Goal: Navigation & Orientation: Find specific page/section

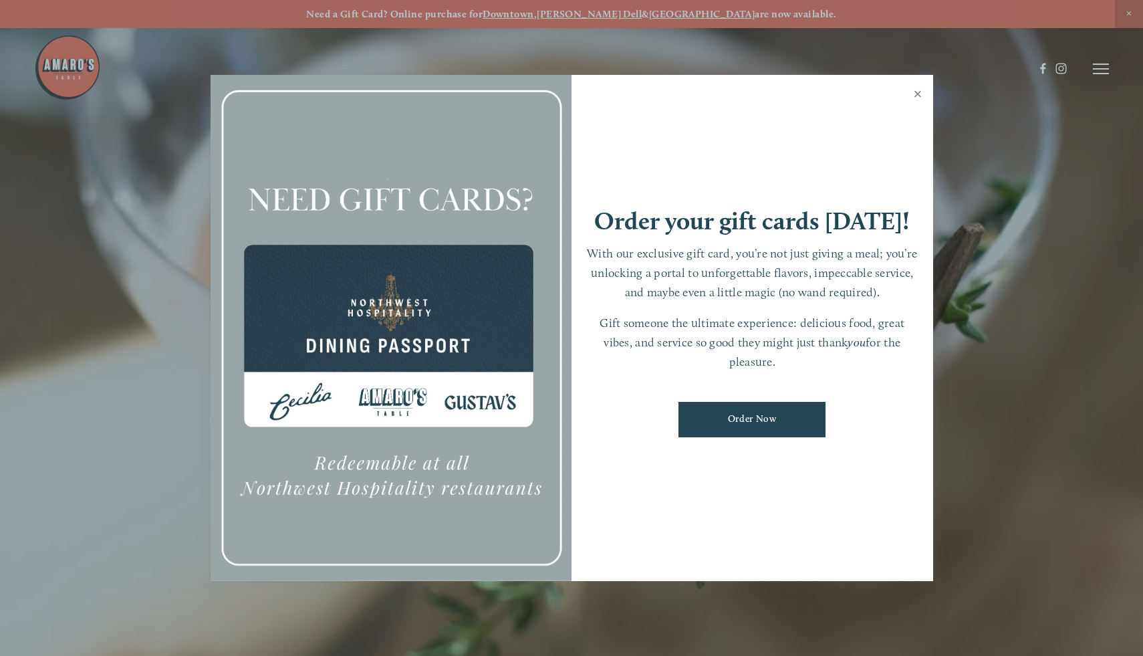
click at [921, 95] on link "Close" at bounding box center [918, 95] width 26 height 37
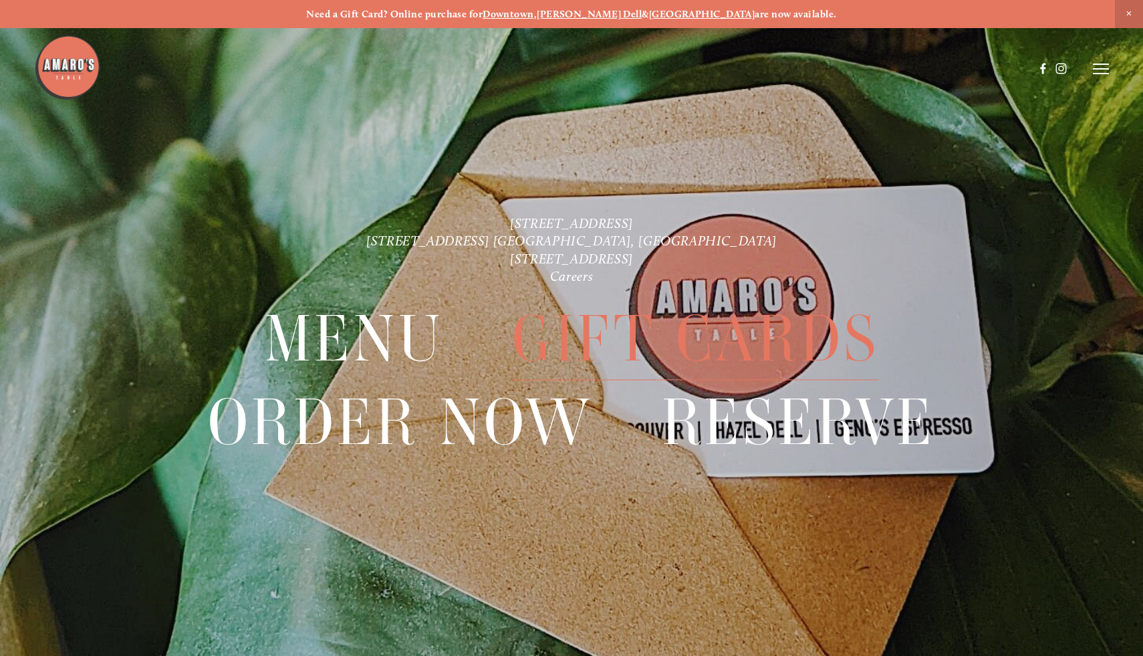
scroll to position [28, 0]
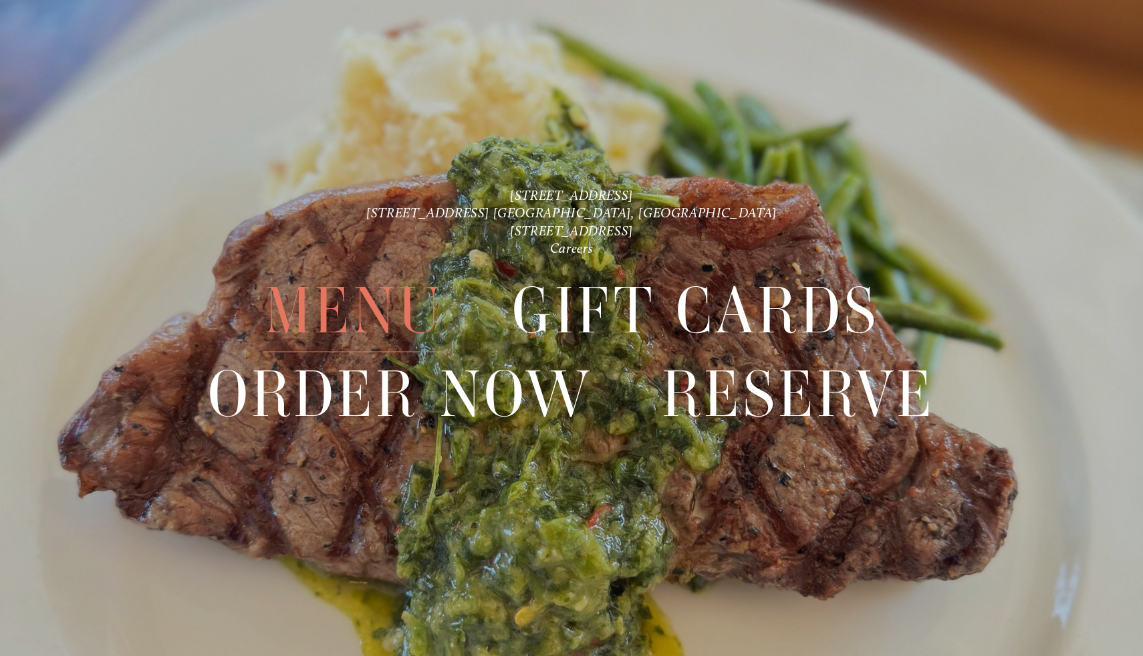
click at [397, 316] on span "Menu" at bounding box center [354, 310] width 179 height 83
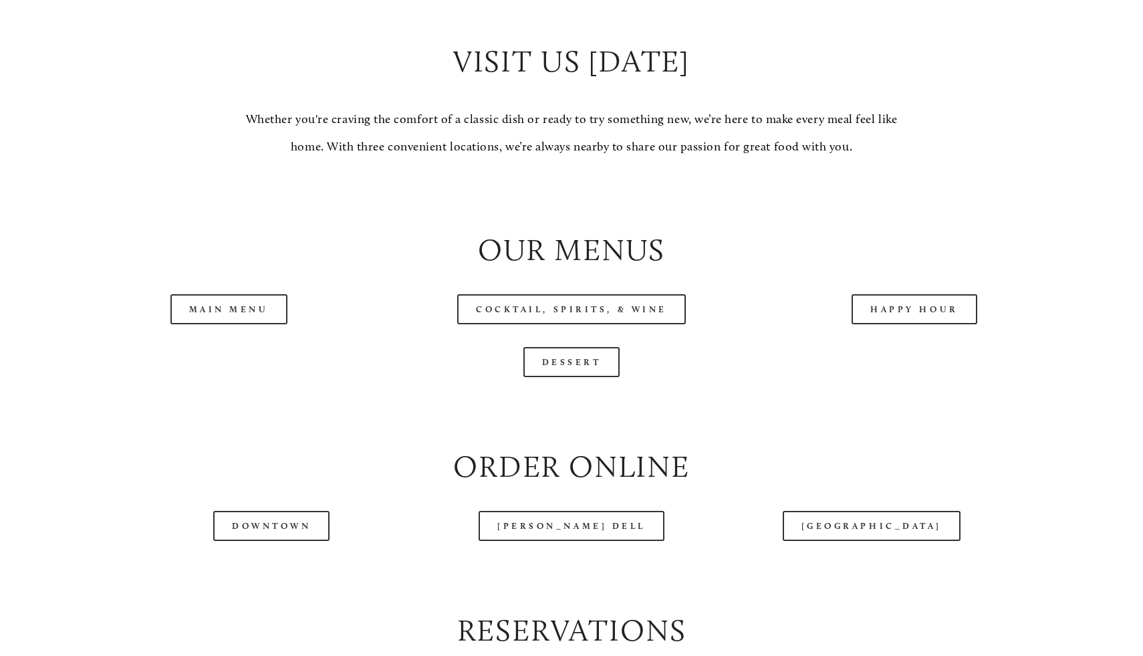
scroll to position [1370, 0]
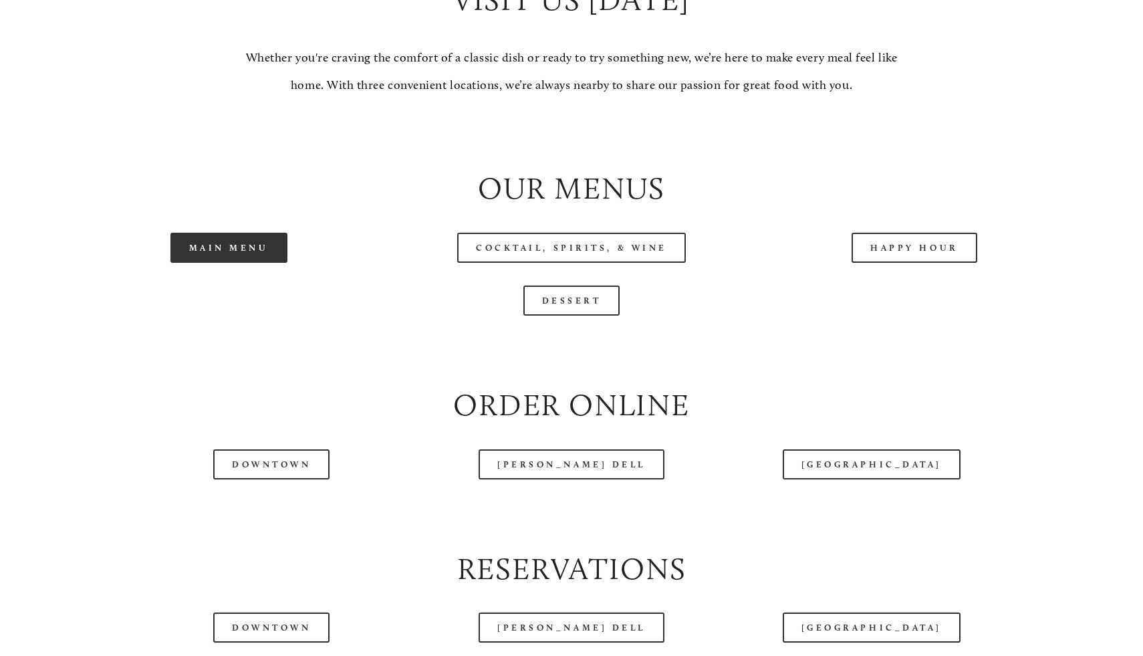
click at [236, 239] on link "Main Menu" at bounding box center [229, 248] width 117 height 30
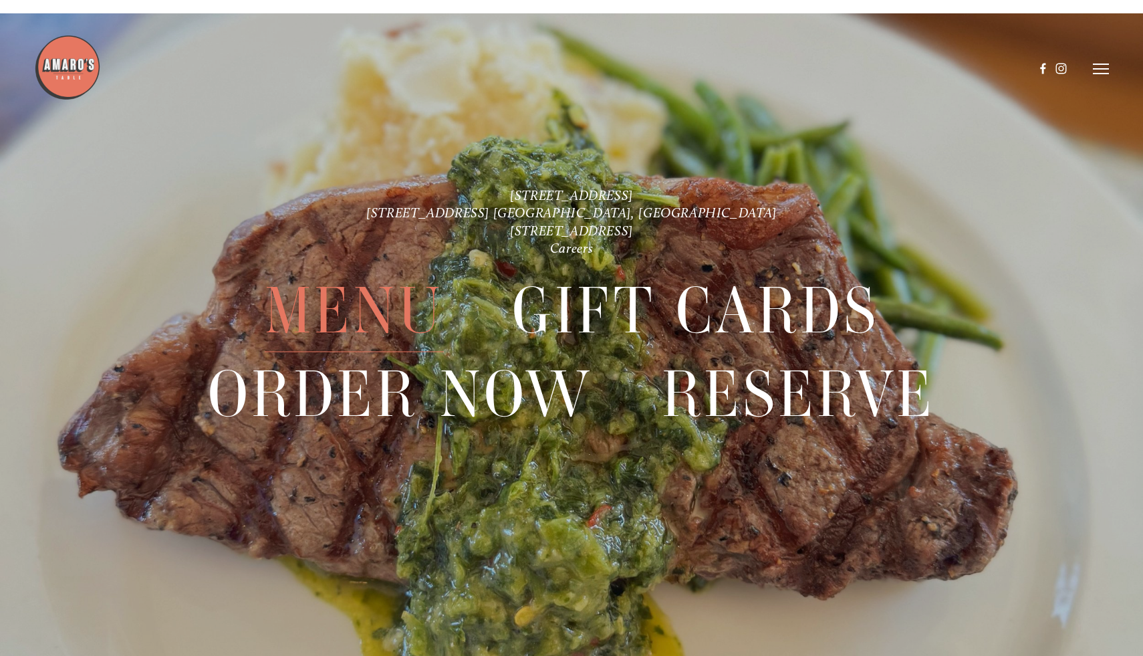
scroll to position [3206, 0]
